Goal: Information Seeking & Learning: Learn about a topic

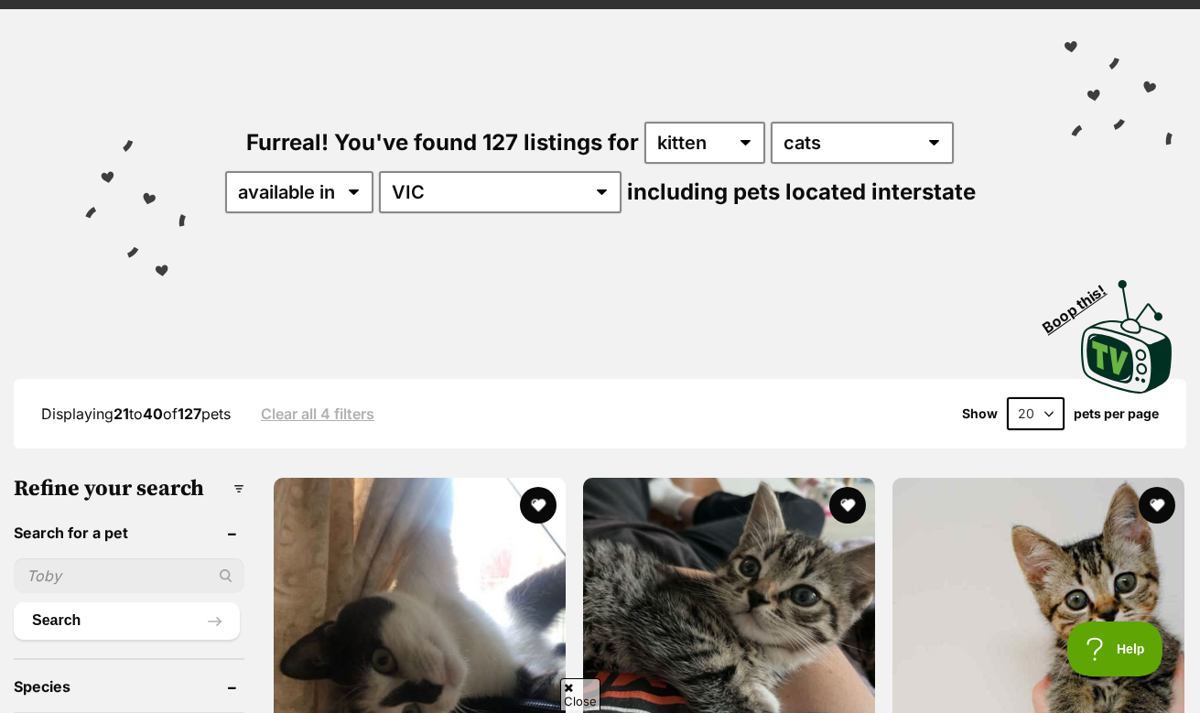
scroll to position [123, 0]
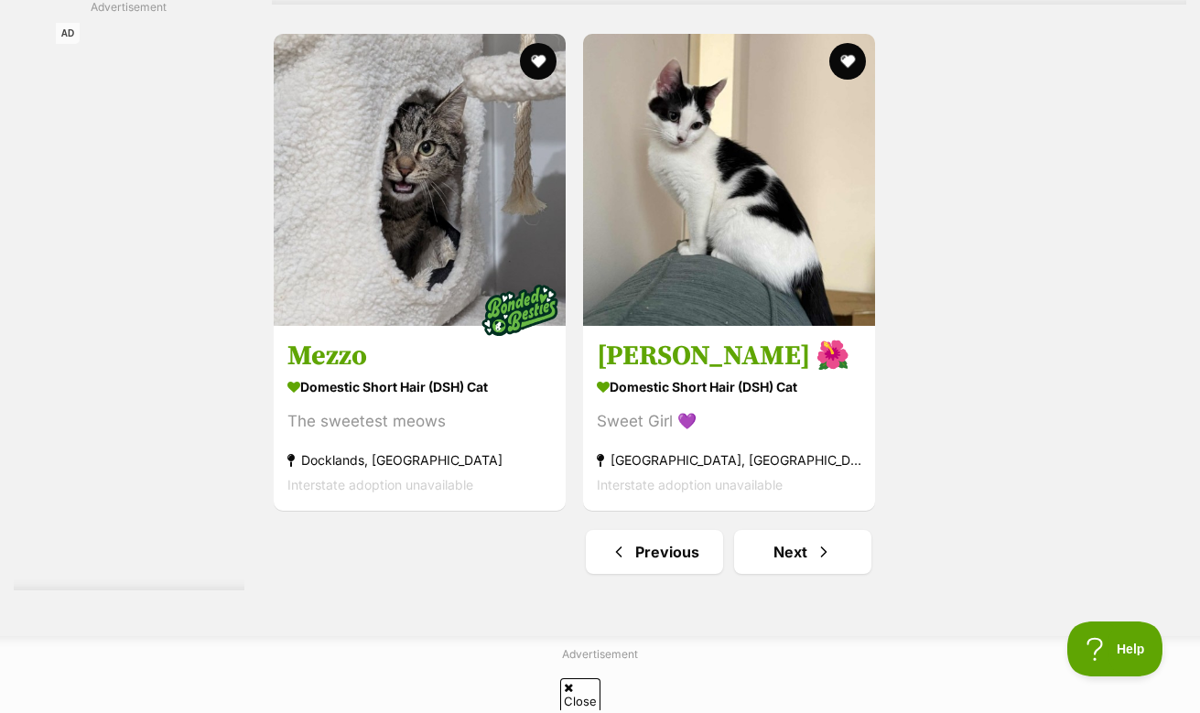
scroll to position [4062, 0]
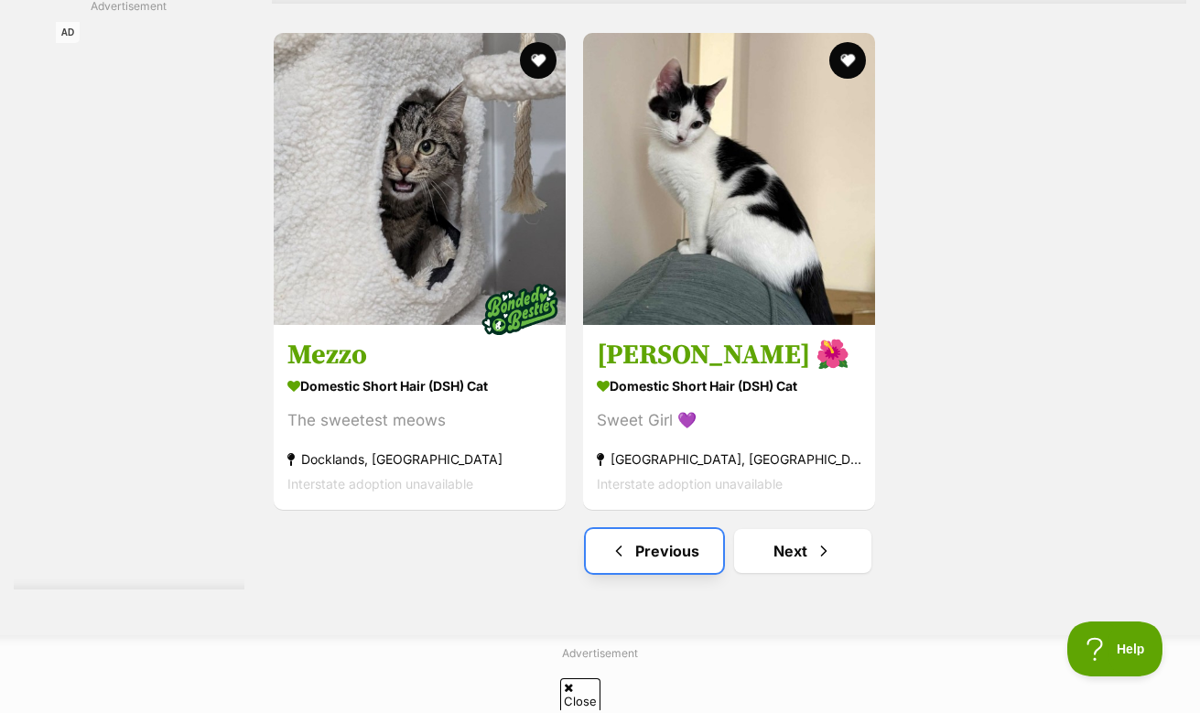
click at [637, 554] on link "Previous" at bounding box center [654, 551] width 137 height 44
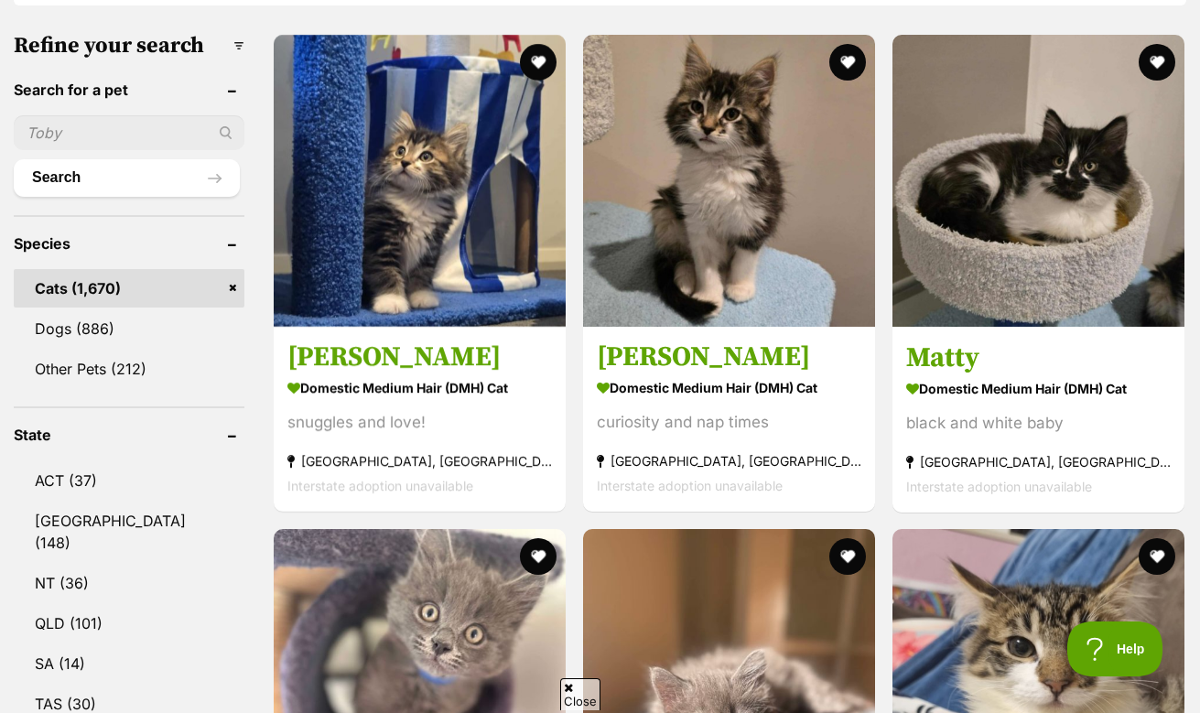
scroll to position [562, 0]
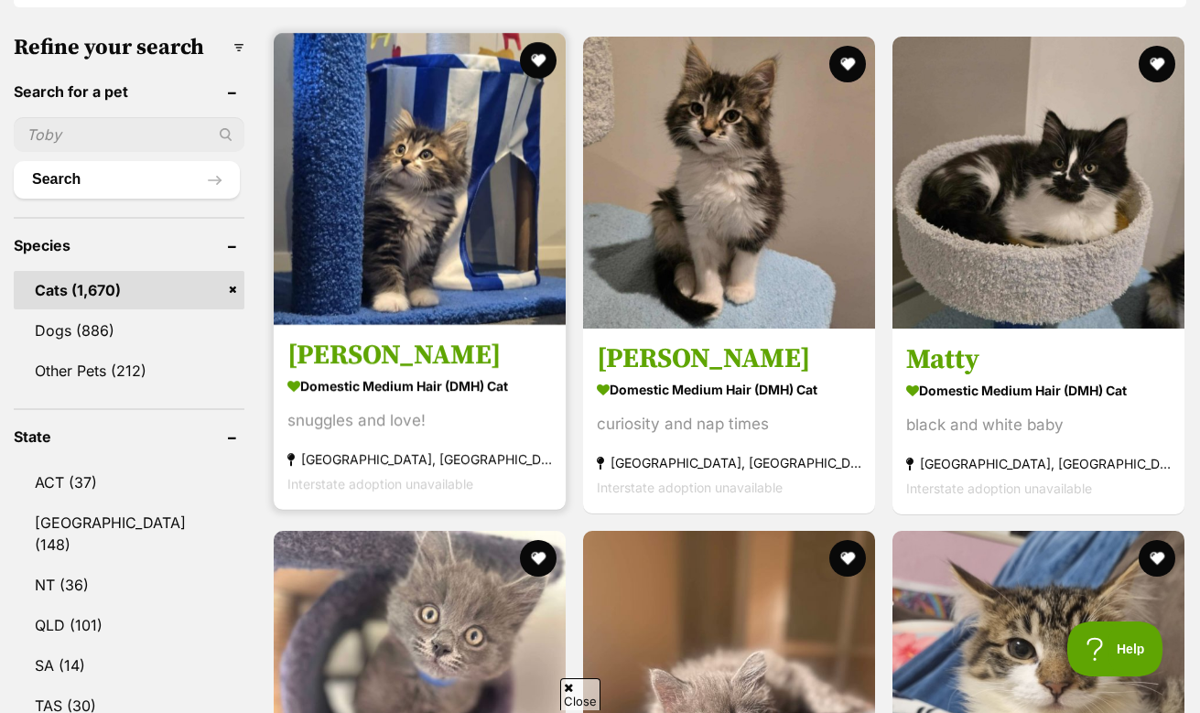
click at [458, 294] on img at bounding box center [420, 179] width 292 height 292
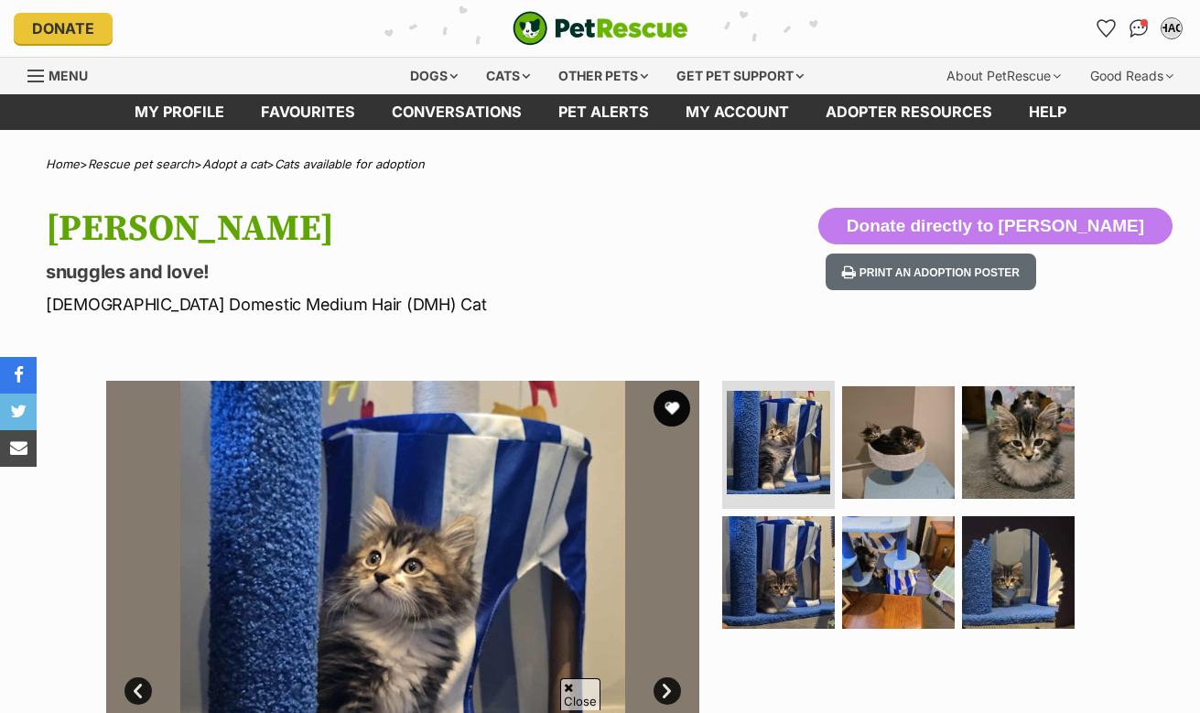
click at [668, 677] on link "Next" at bounding box center [666, 690] width 27 height 27
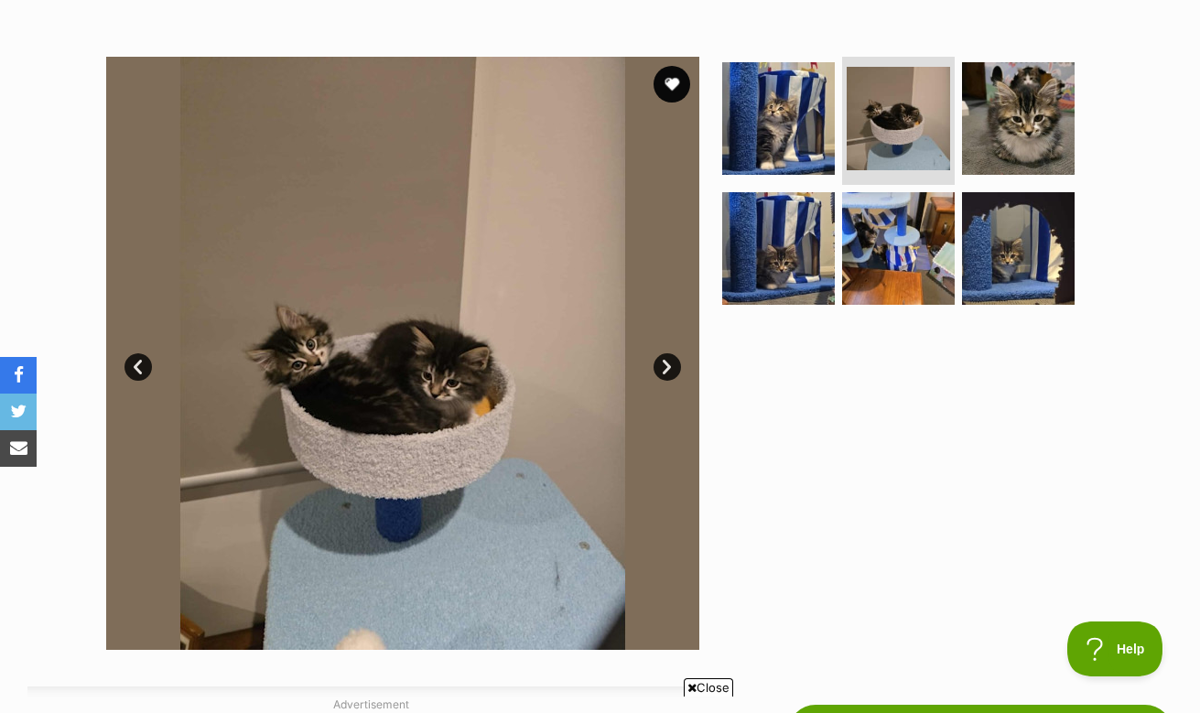
click at [668, 360] on link "Next" at bounding box center [666, 366] width 27 height 27
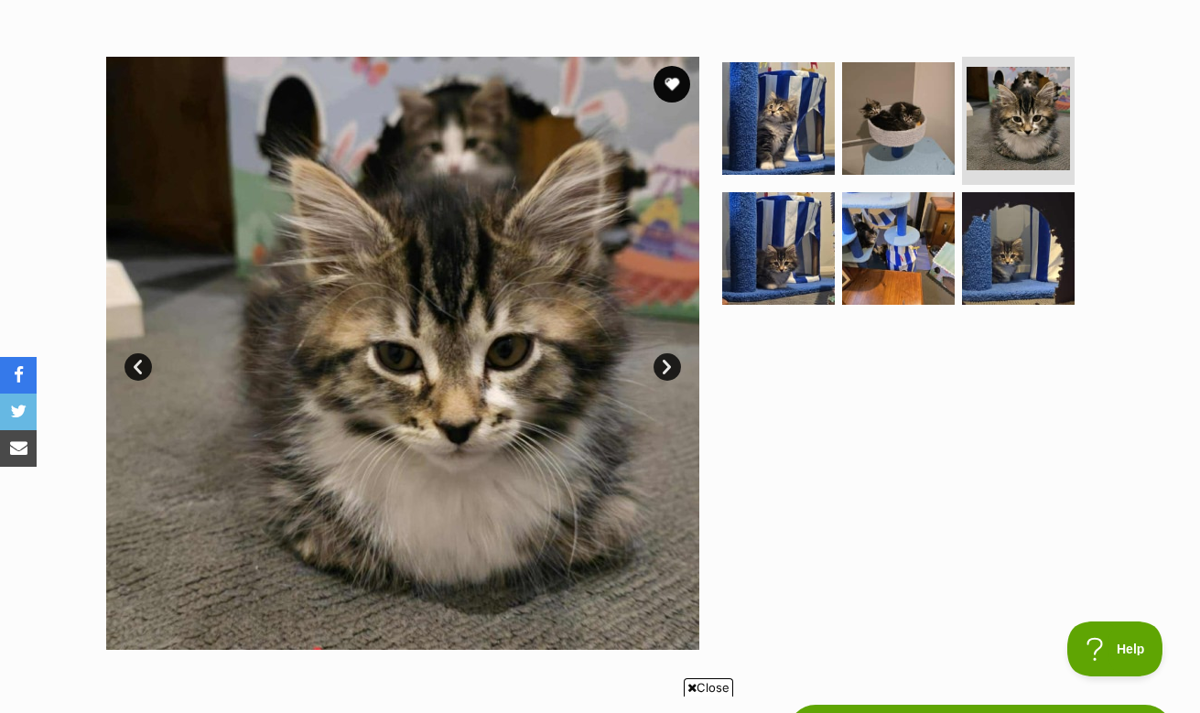
click at [668, 360] on link "Next" at bounding box center [666, 366] width 27 height 27
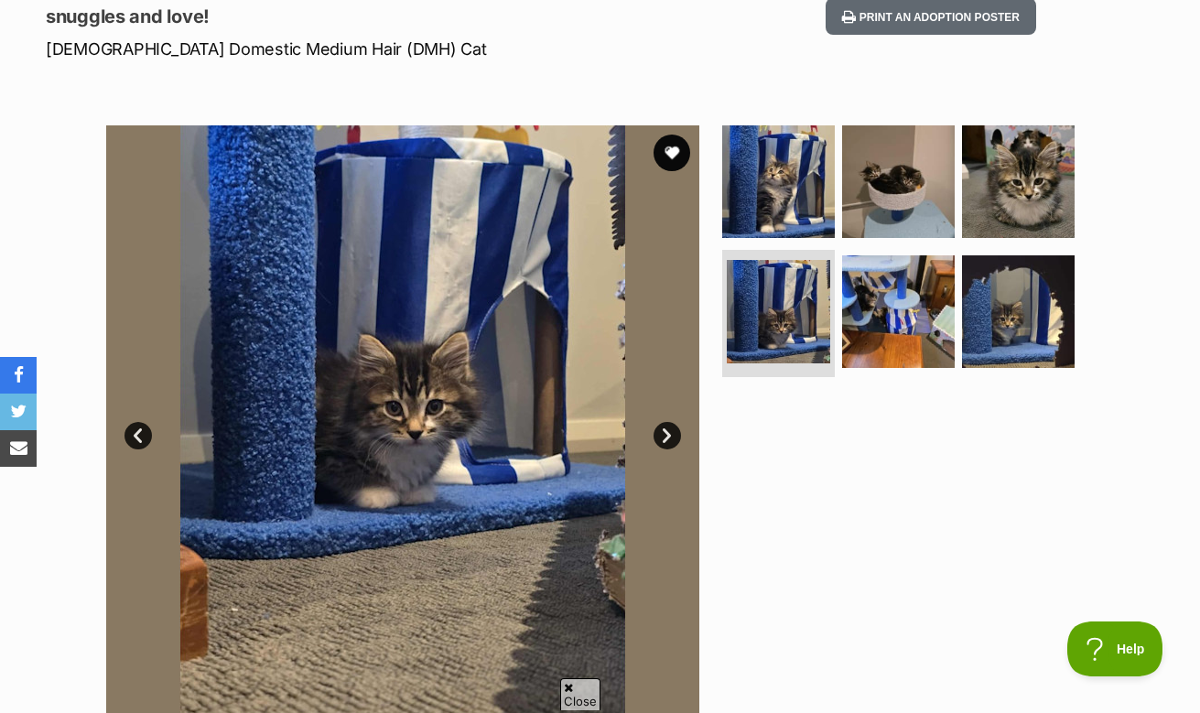
scroll to position [304, 0]
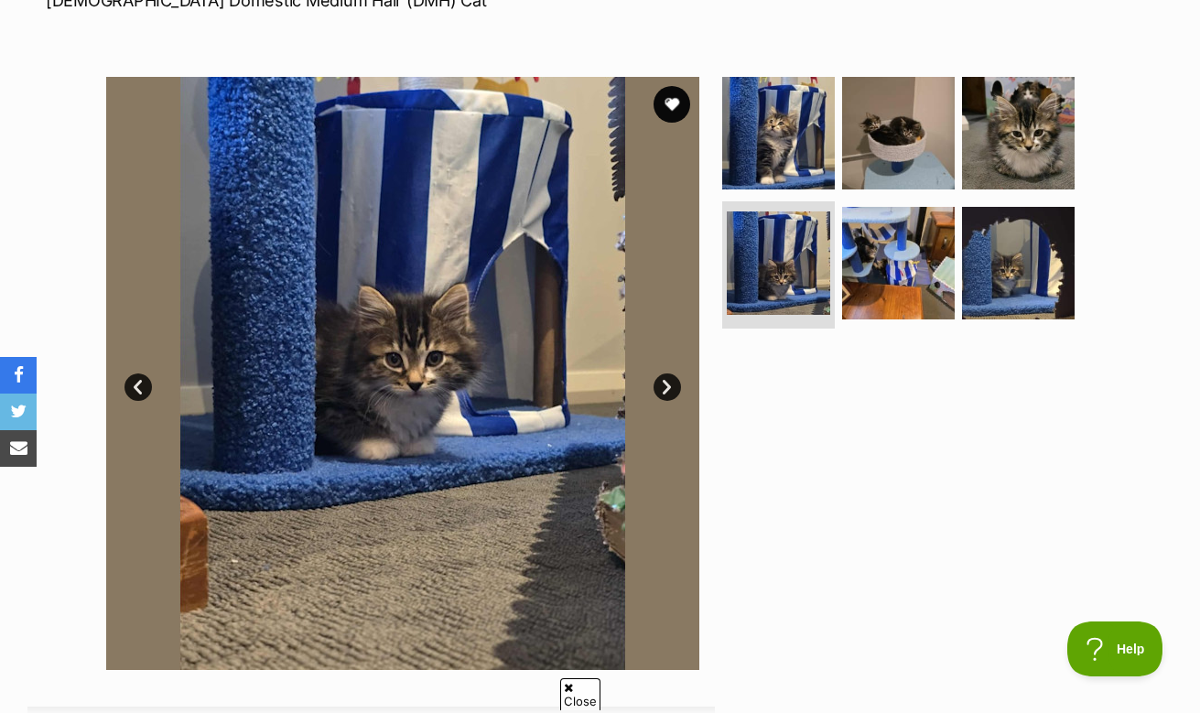
click at [668, 382] on link "Next" at bounding box center [666, 386] width 27 height 27
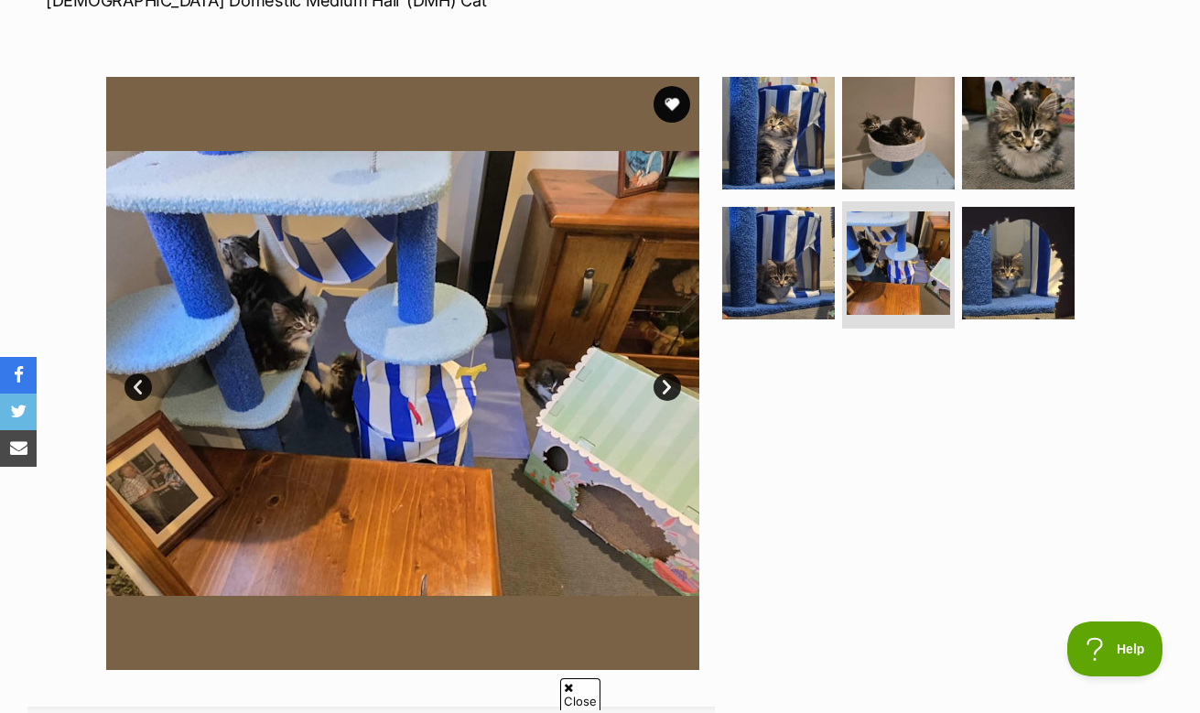
click at [668, 382] on link "Next" at bounding box center [666, 386] width 27 height 27
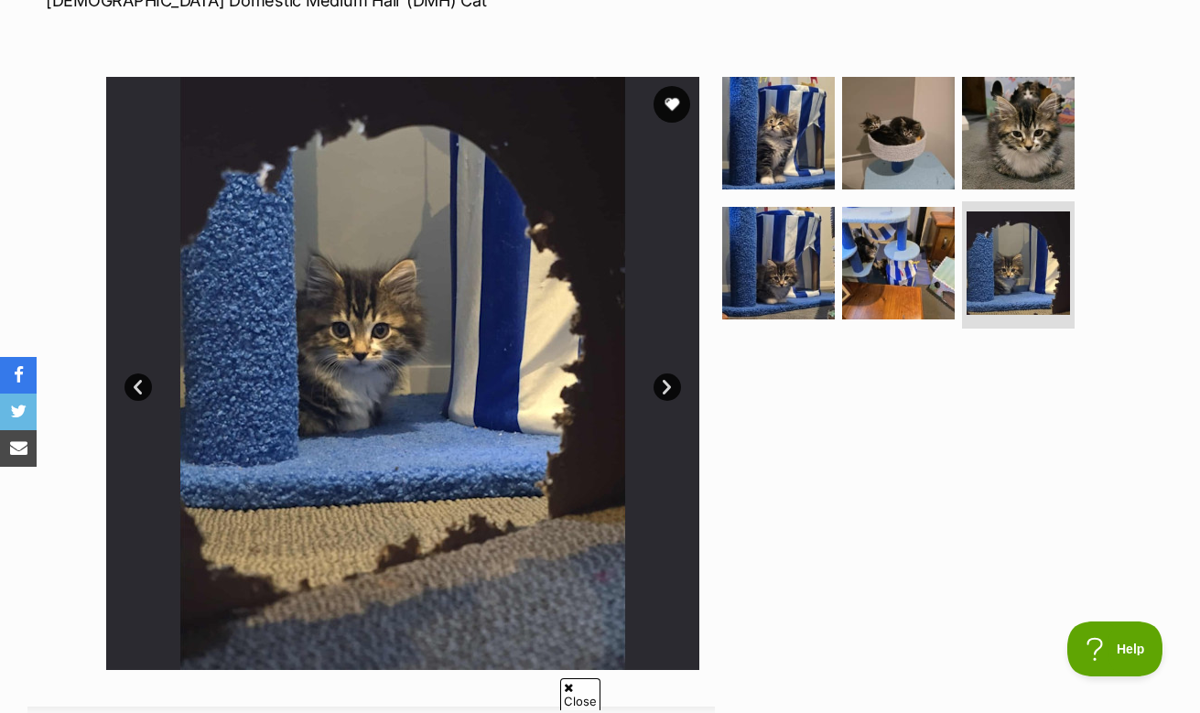
click at [668, 382] on link "Next" at bounding box center [666, 386] width 27 height 27
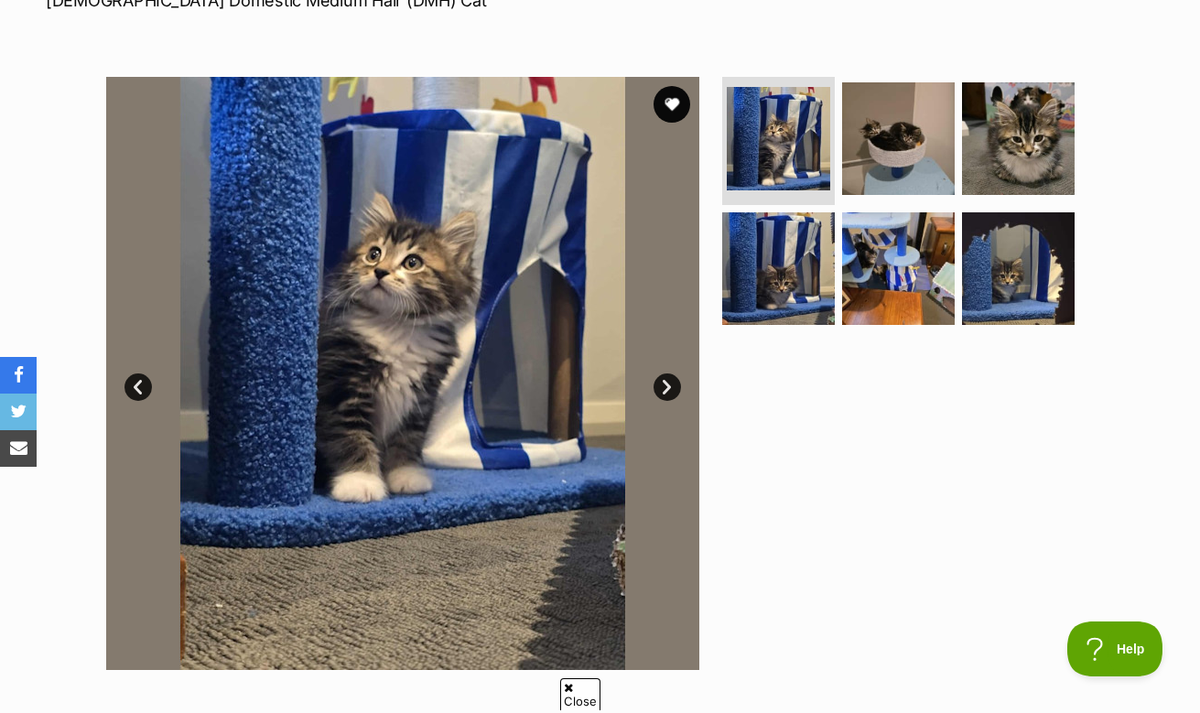
click at [668, 382] on link "Next" at bounding box center [666, 386] width 27 height 27
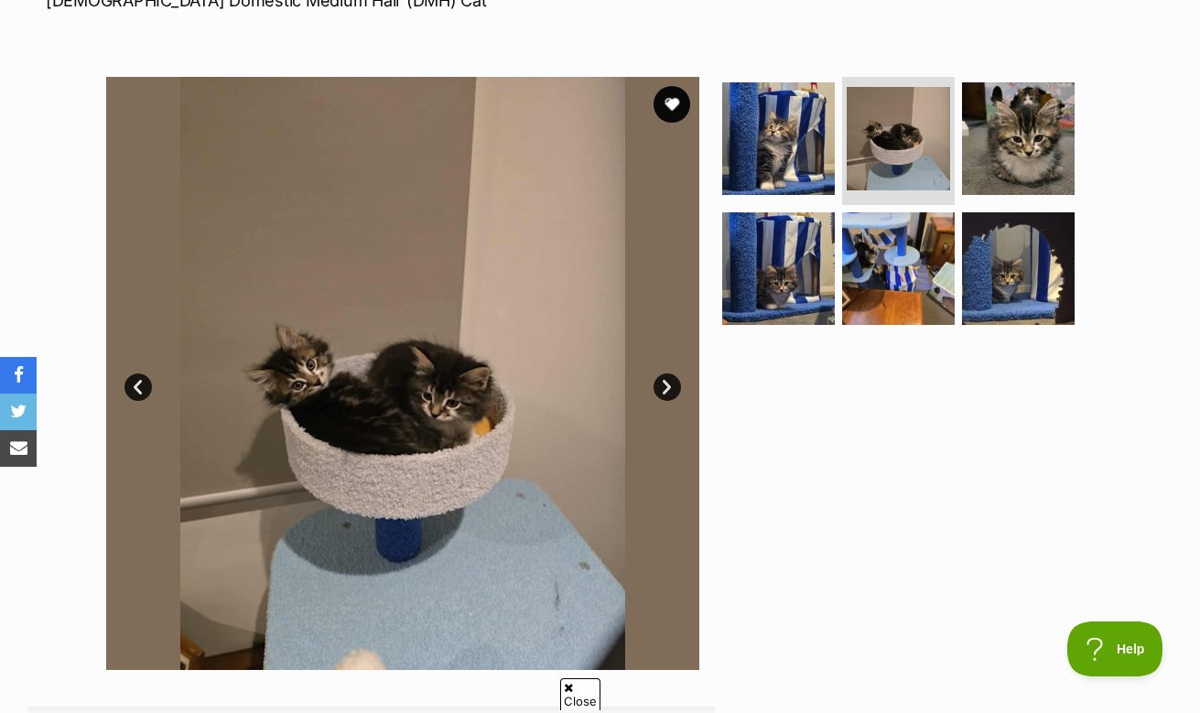
click at [668, 382] on link "Next" at bounding box center [666, 386] width 27 height 27
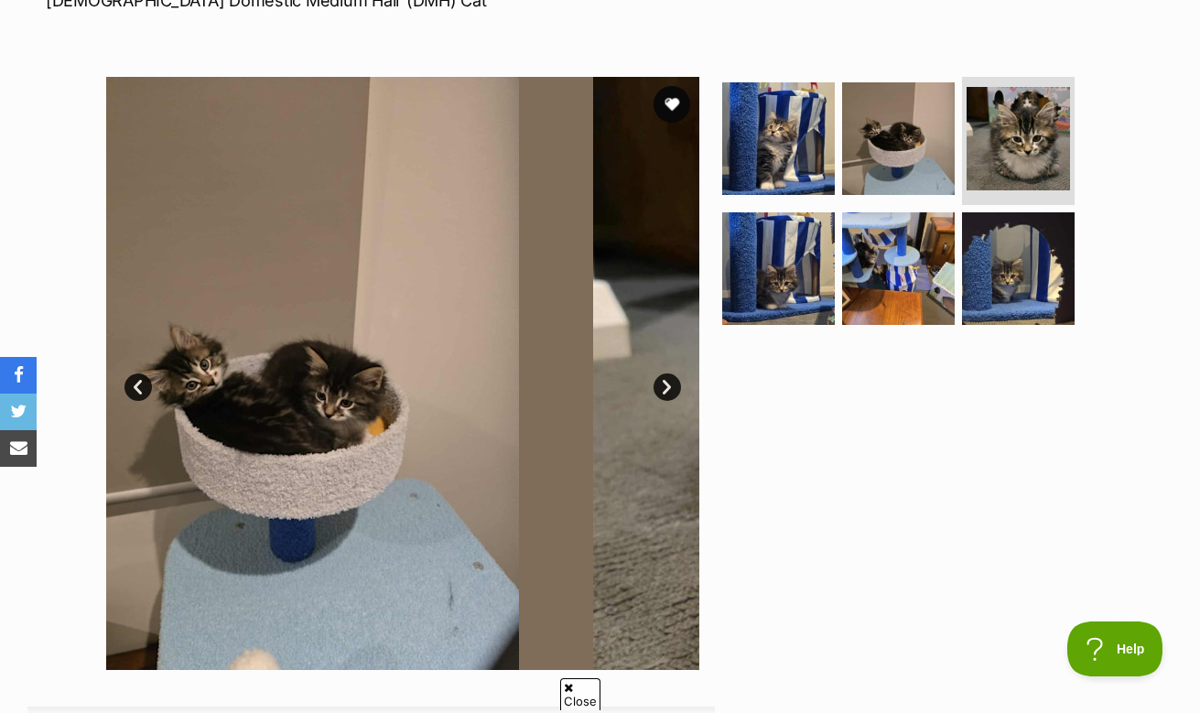
scroll to position [0, 0]
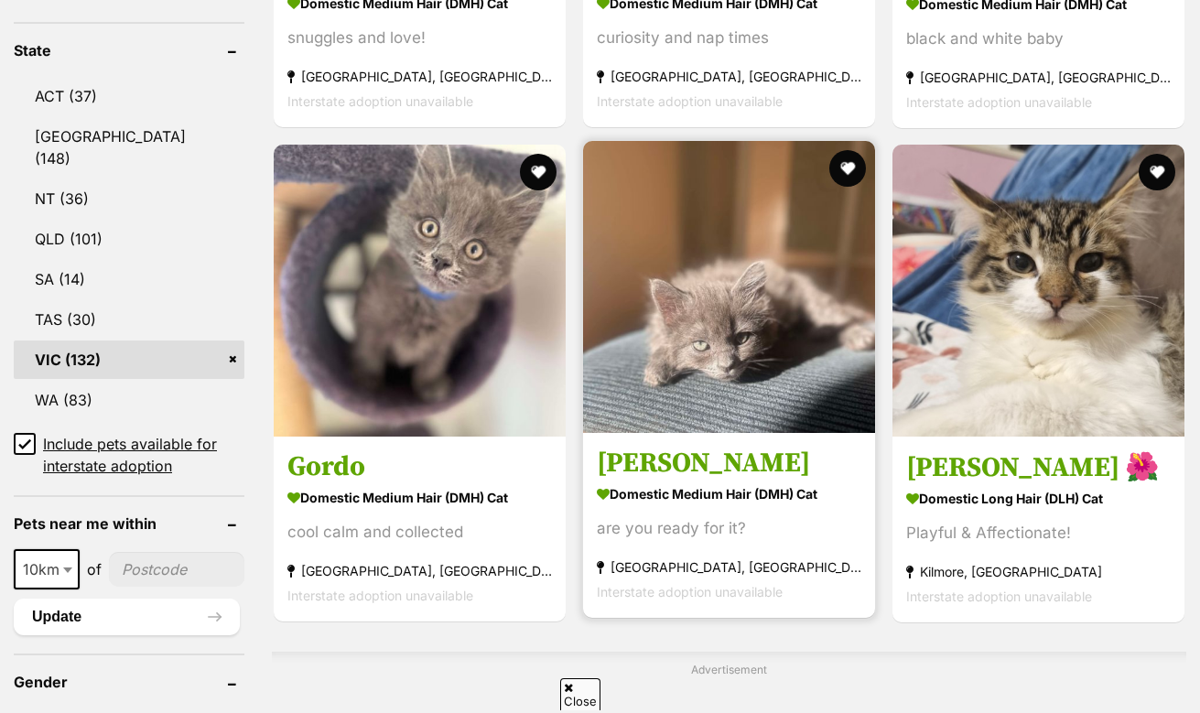
click at [712, 441] on link "Matt Domestic Medium Hair (DMH) Cat are you ready for it? Coburg, VIC Interstat…" at bounding box center [729, 526] width 292 height 186
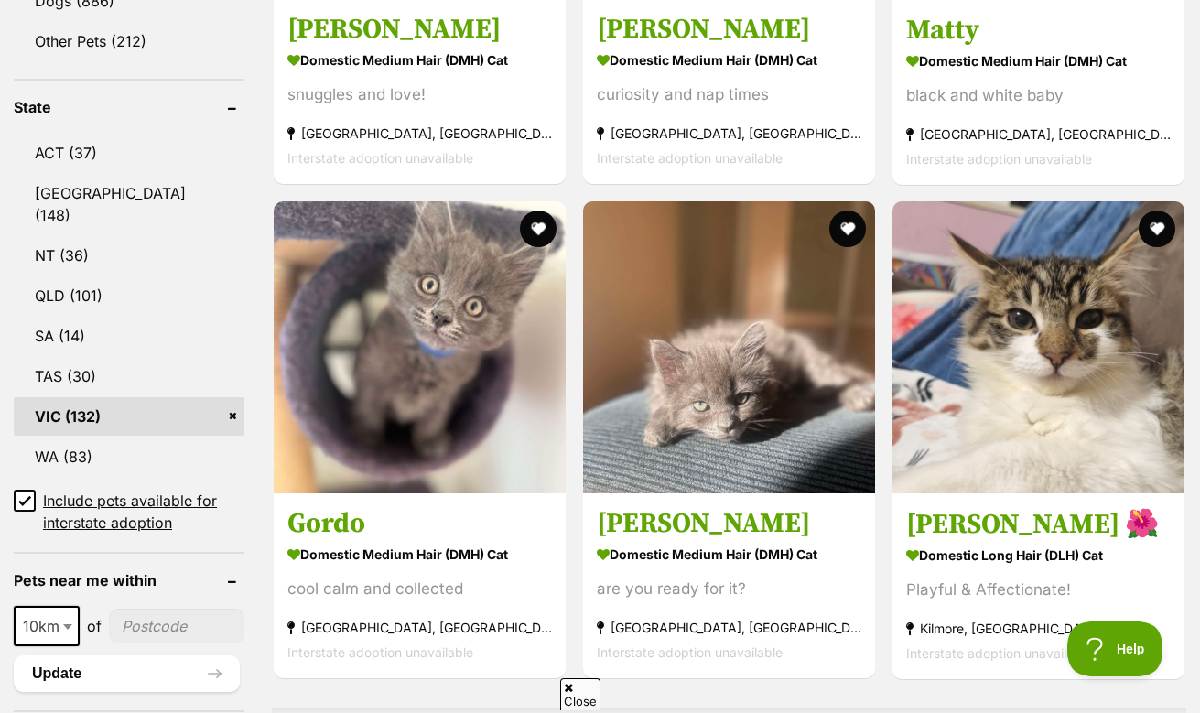
scroll to position [757, 0]
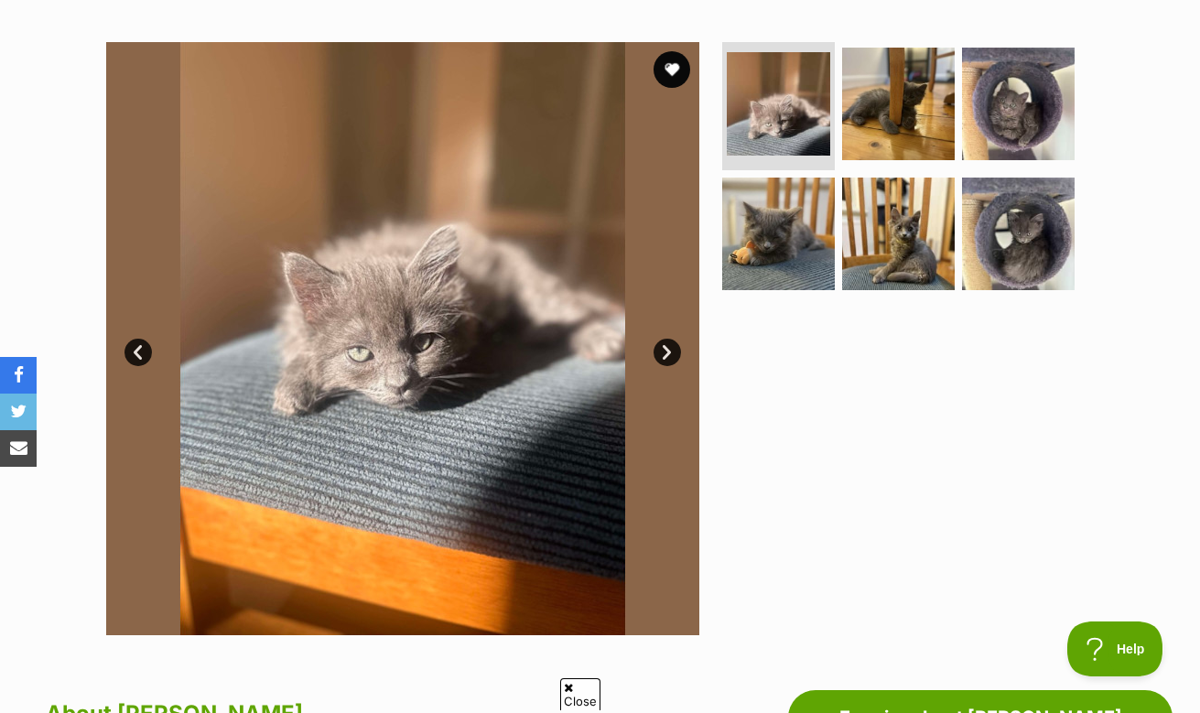
click at [669, 347] on link "Next" at bounding box center [666, 352] width 27 height 27
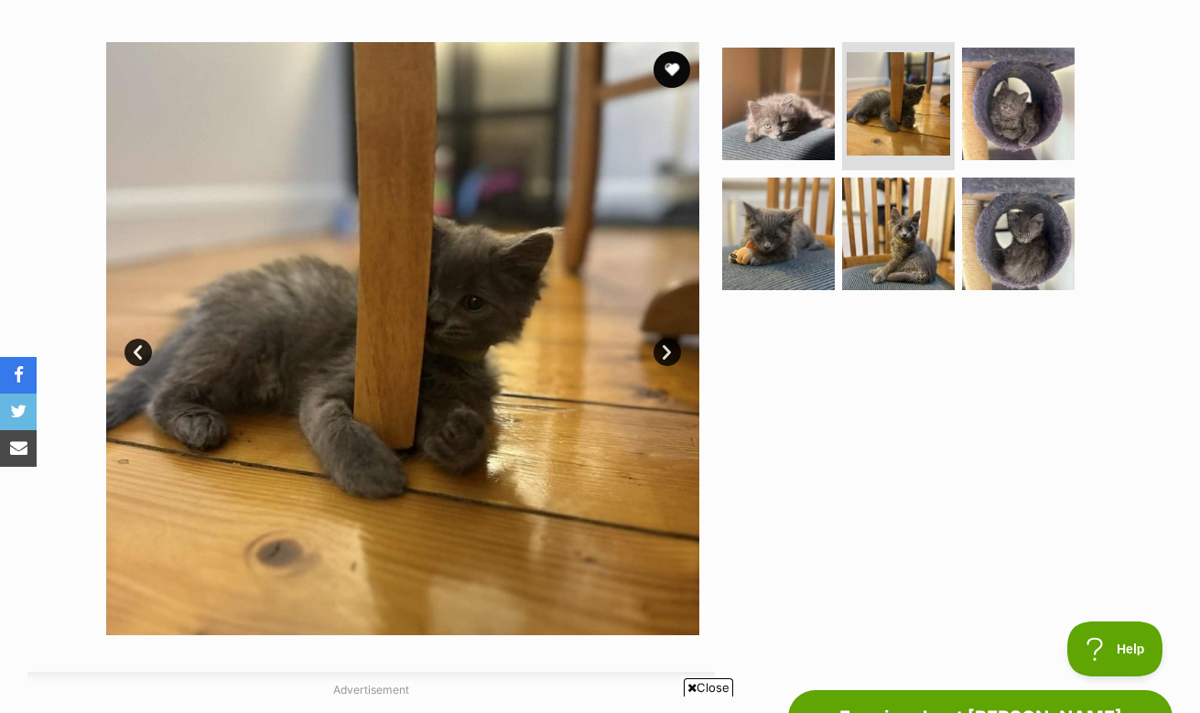
click at [669, 347] on link "Next" at bounding box center [666, 352] width 27 height 27
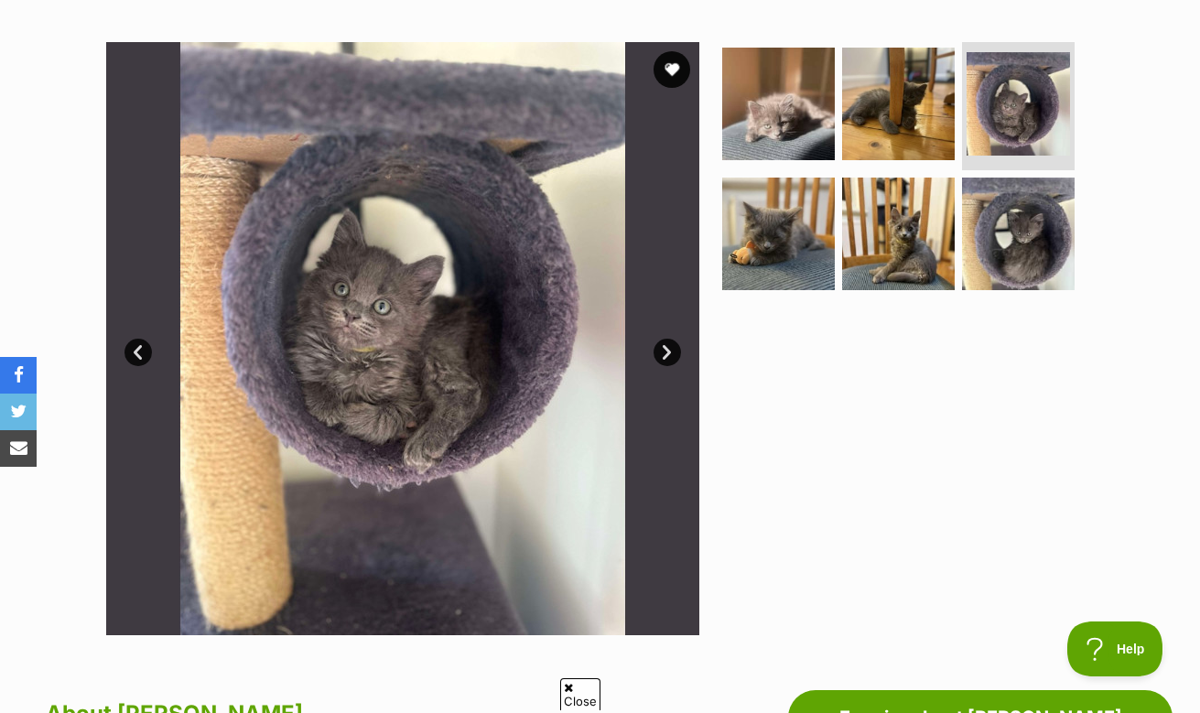
click at [669, 347] on link "Next" at bounding box center [666, 352] width 27 height 27
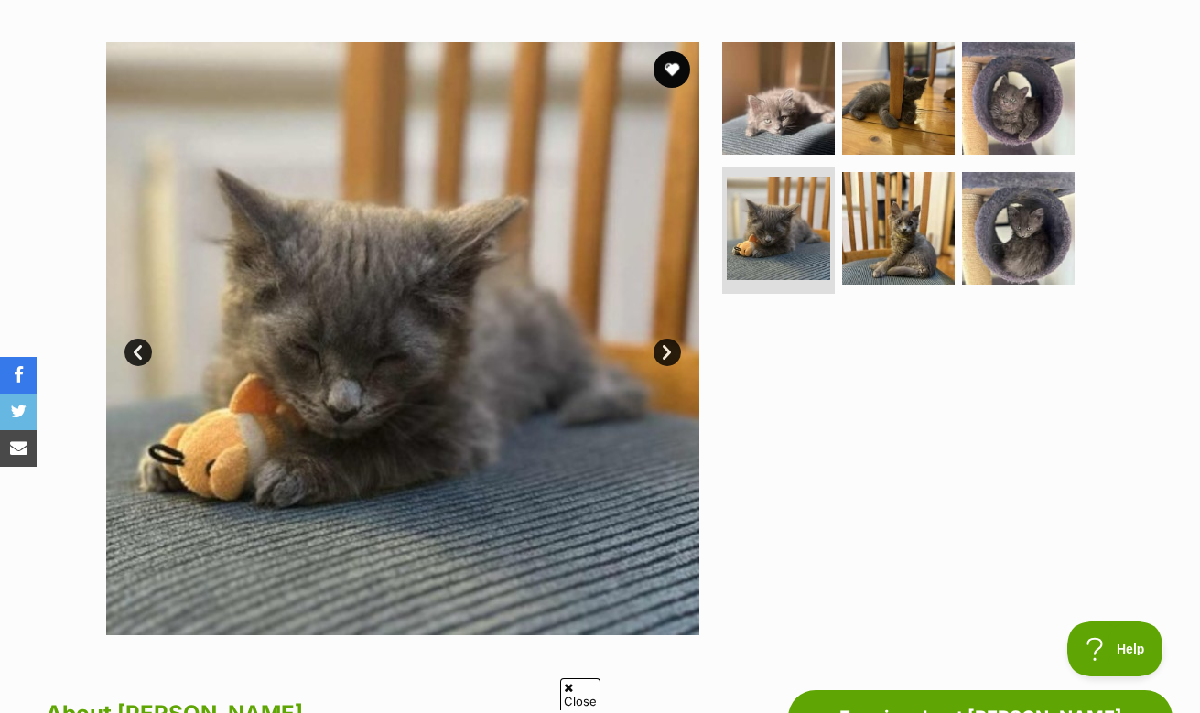
click at [669, 347] on link "Next" at bounding box center [666, 352] width 27 height 27
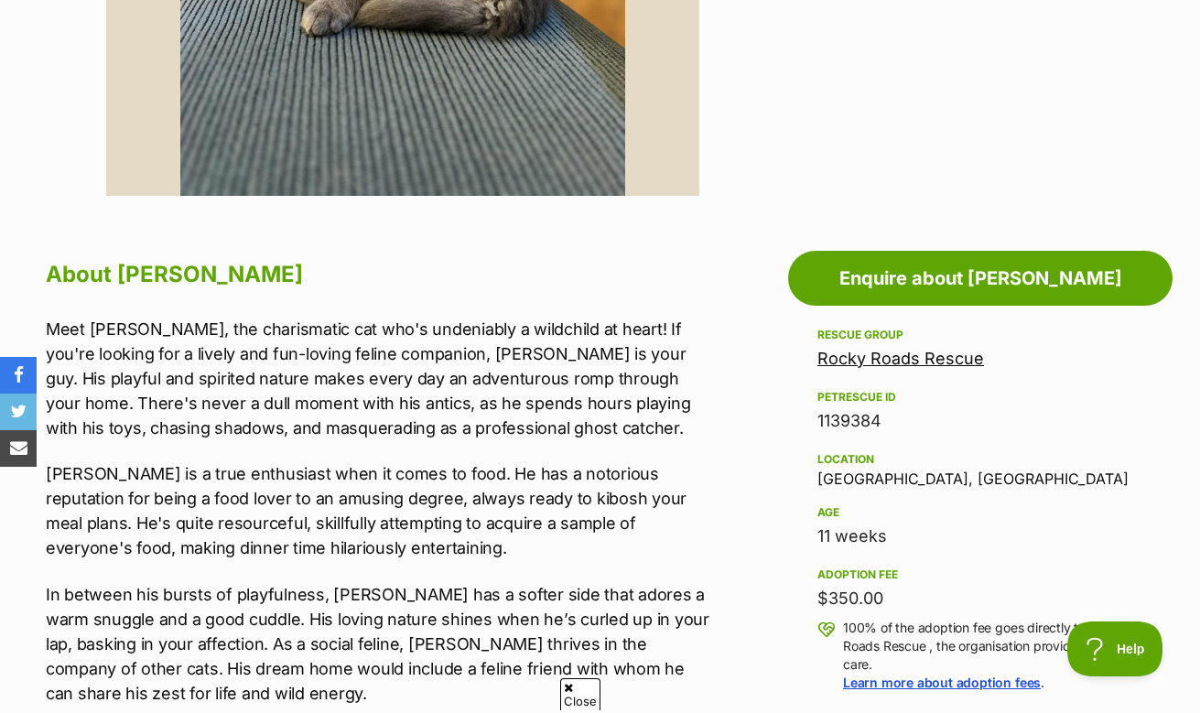
scroll to position [685, 0]
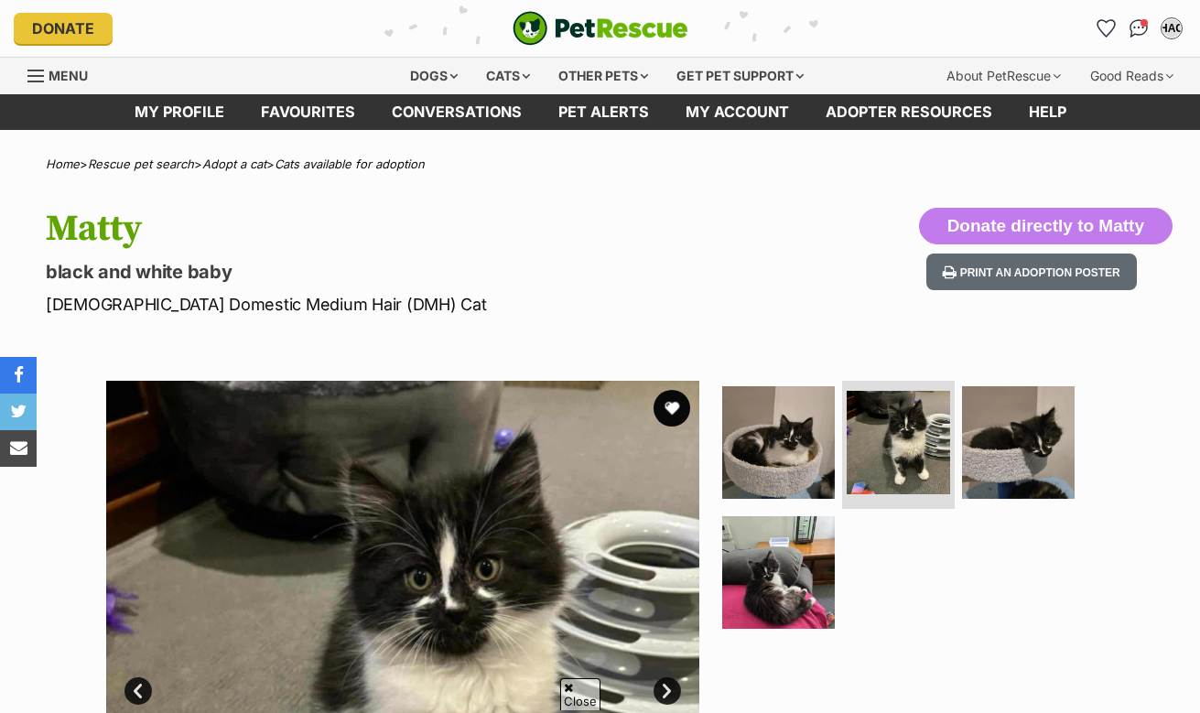
click at [671, 677] on link "Next" at bounding box center [666, 690] width 27 height 27
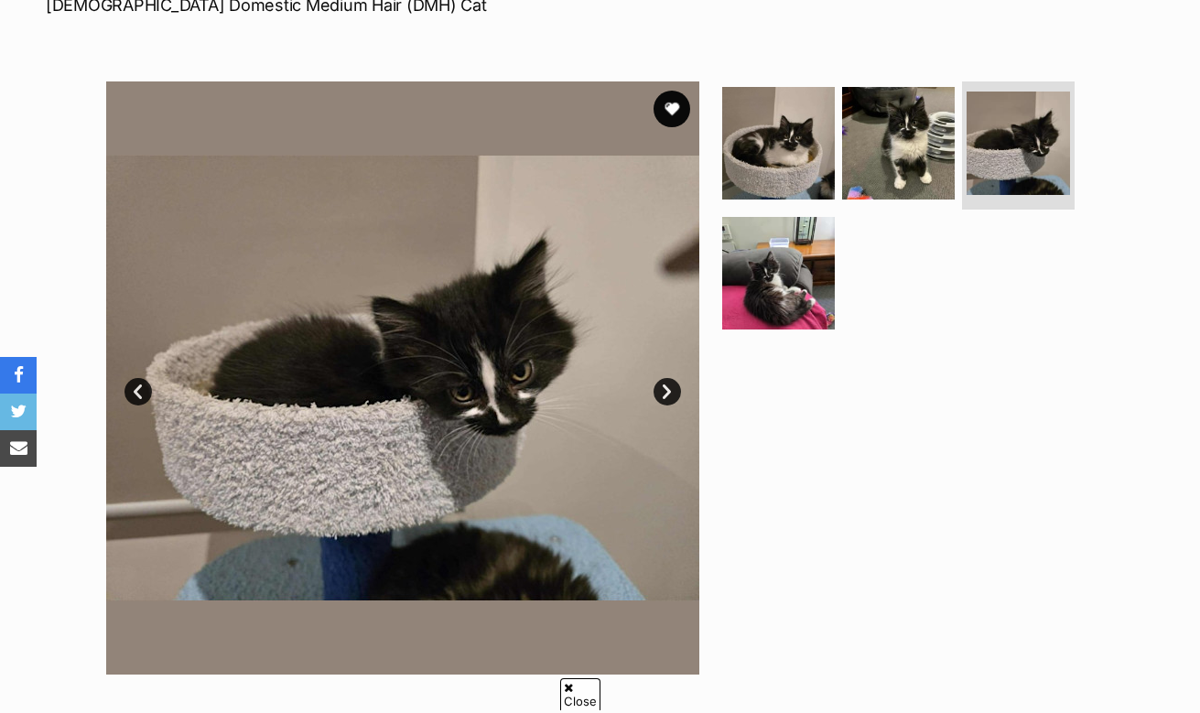
click at [671, 394] on link "Next" at bounding box center [666, 391] width 27 height 27
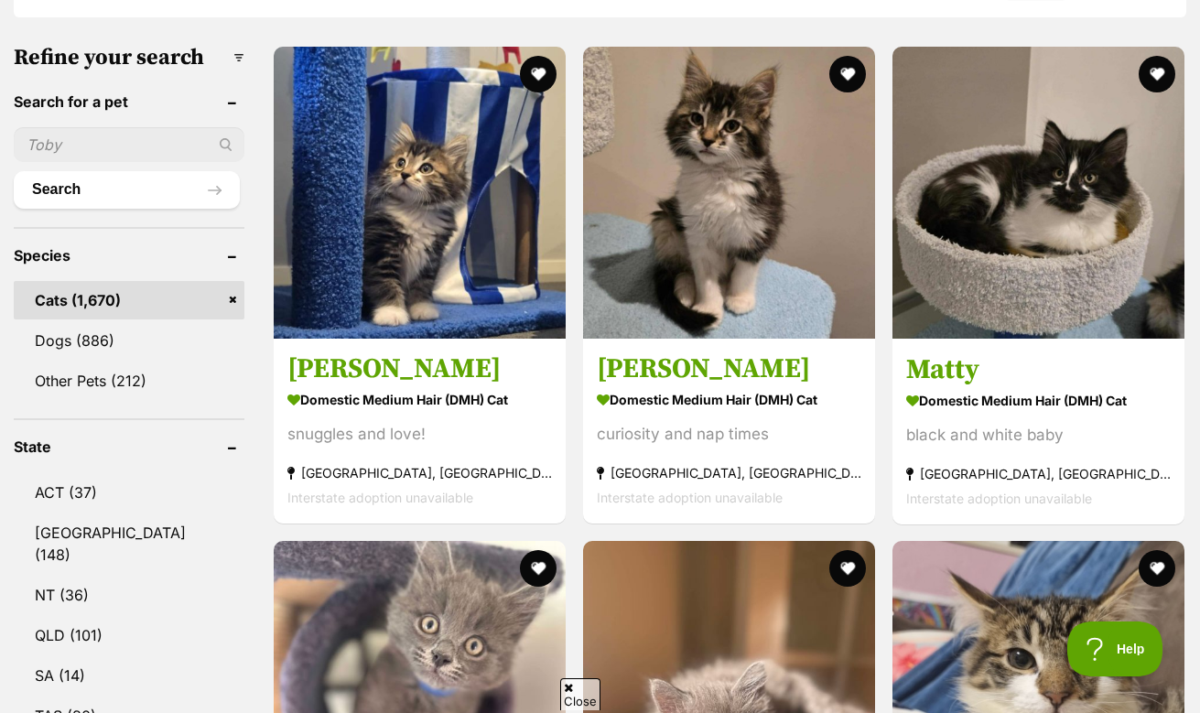
scroll to position [553, 0]
